Goal: Information Seeking & Learning: Learn about a topic

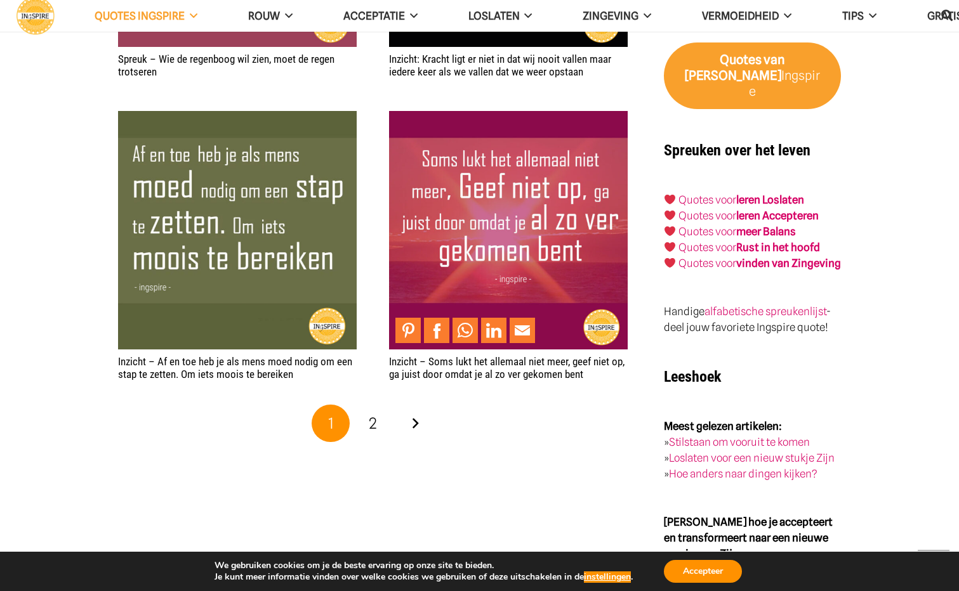
scroll to position [2051, 0]
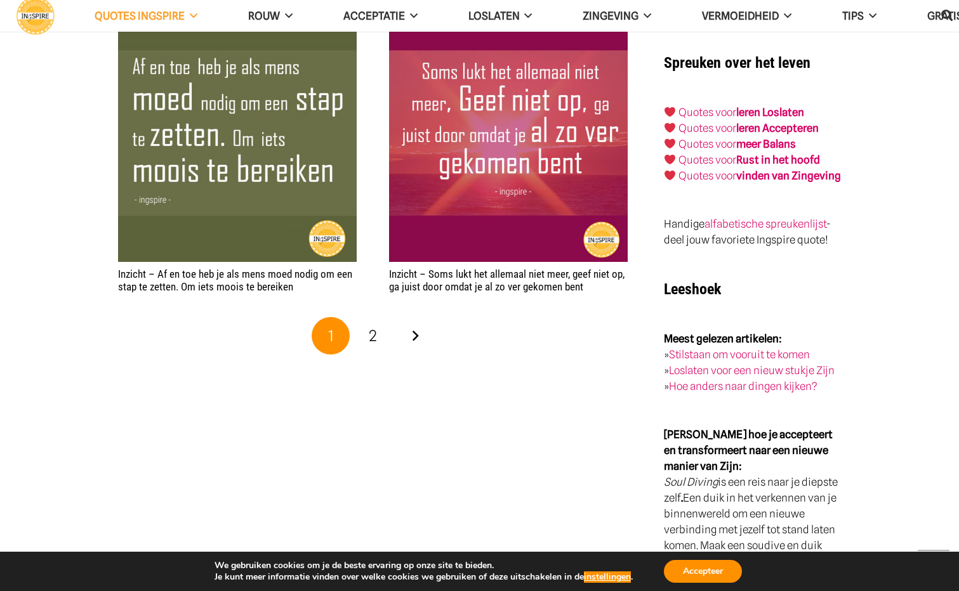
scroll to position [2114, 0]
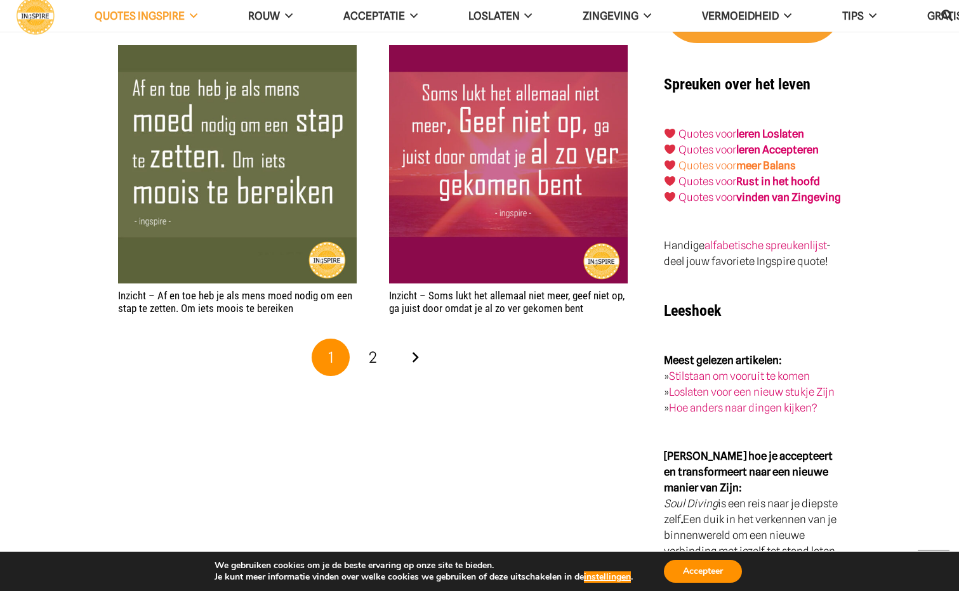
click at [787, 159] on strong "meer Balans" at bounding box center [766, 165] width 60 height 13
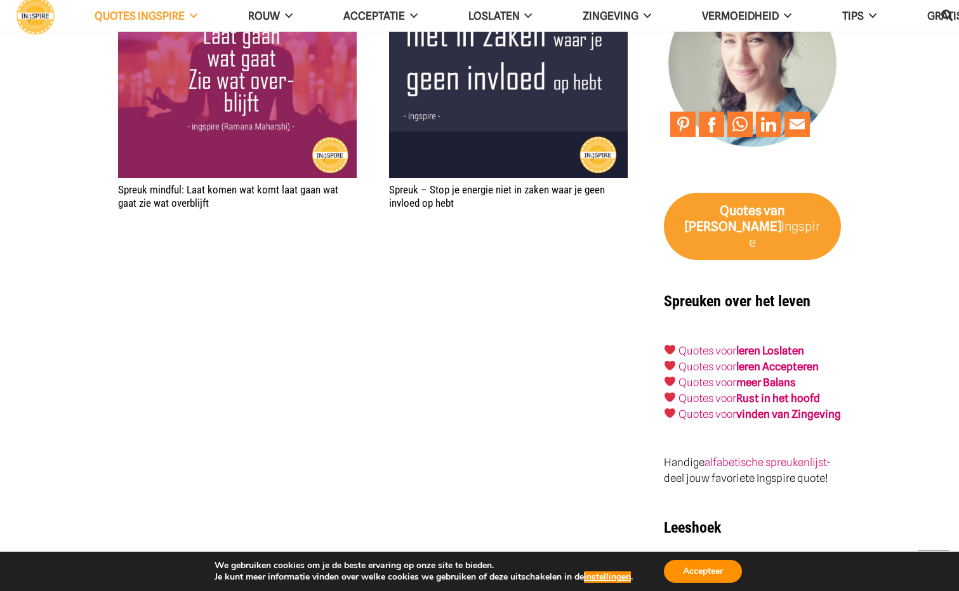
scroll to position [2114, 0]
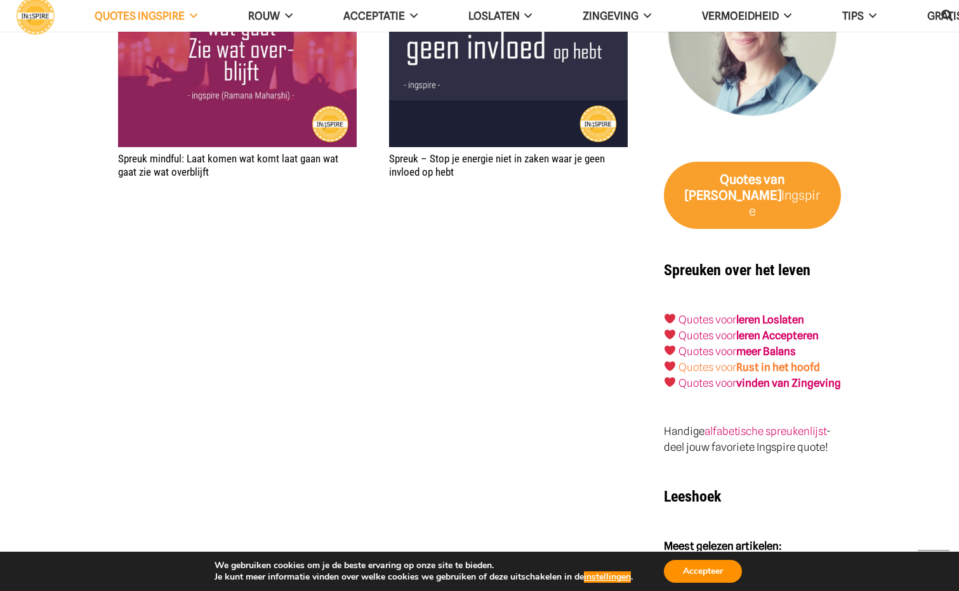
click at [767, 361] on strong "Rust in het hoofd" at bounding box center [778, 367] width 84 height 13
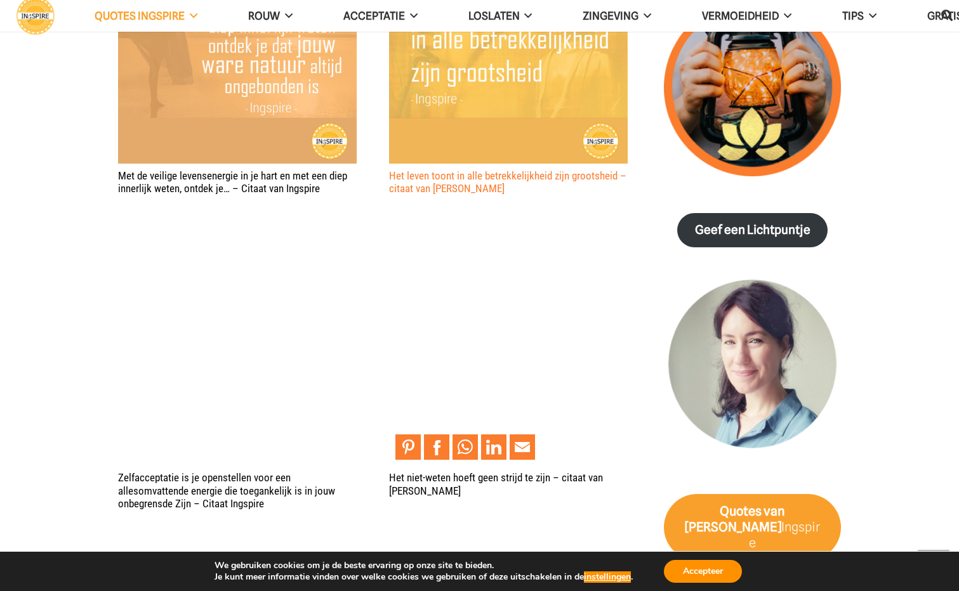
scroll to position [1670, 0]
